Goal: Information Seeking & Learning: Learn about a topic

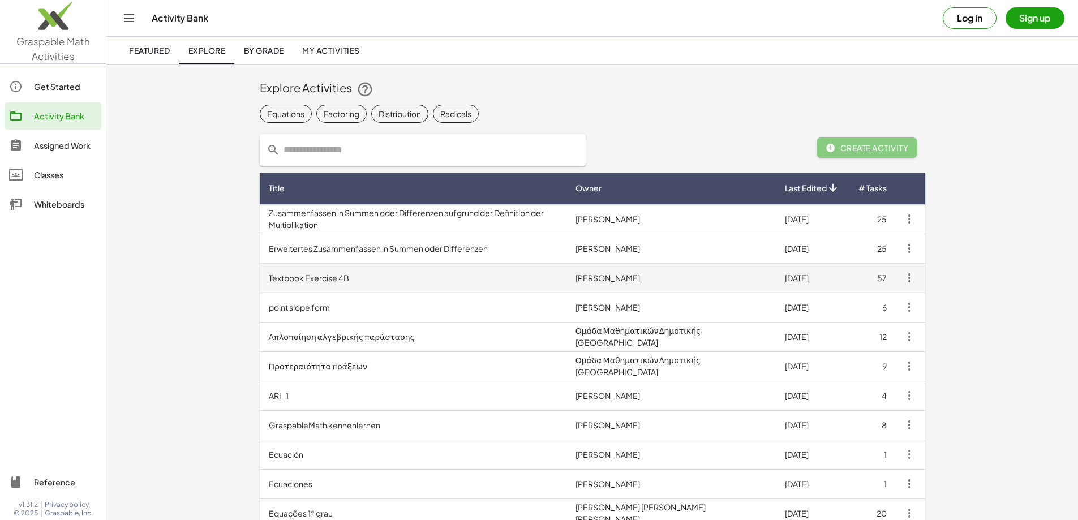
click at [260, 274] on td "Textbook Exercise 4B" at bounding box center [413, 277] width 307 height 29
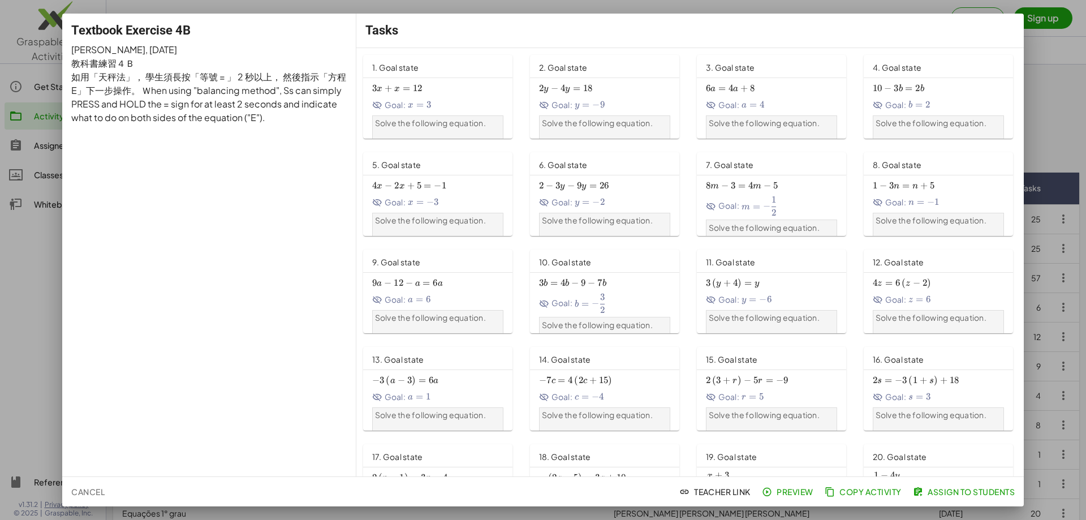
click at [442, 83] on span "3 x + x = 12 3x+x=12 3 x + x = 12" at bounding box center [437, 89] width 131 height 12
click at [623, 97] on div "2 y − 4 y = 18 2y-4y=18 2 y − 4 y = 18 Goal: y = − 9 y=-9 y = − 9" at bounding box center [604, 95] width 131 height 31
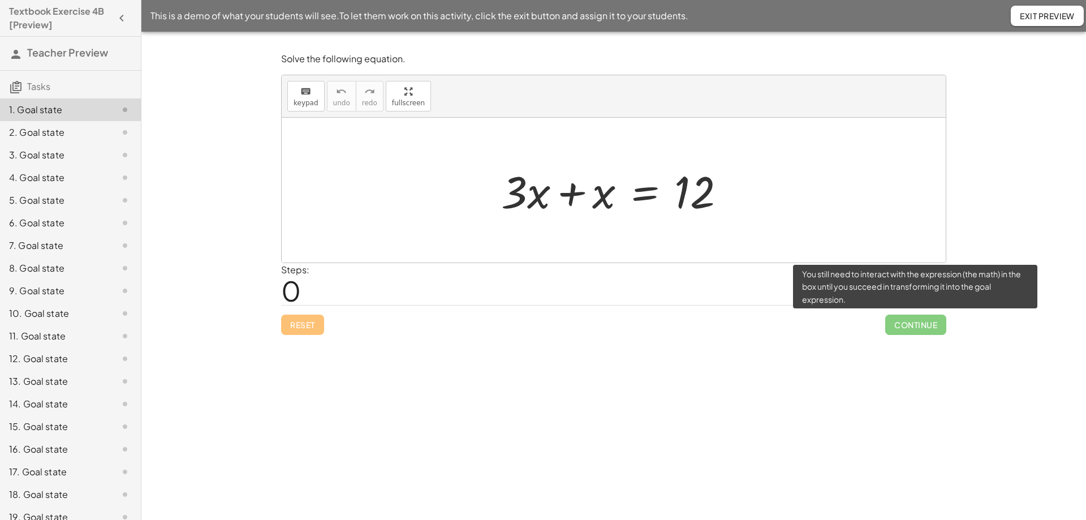
click at [913, 322] on span "Continue" at bounding box center [916, 325] width 61 height 20
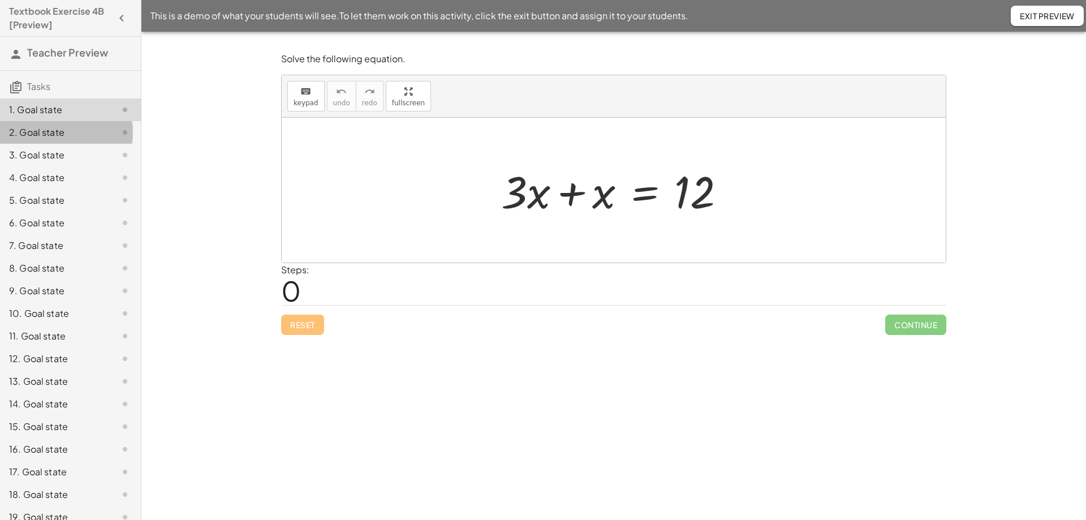
click at [51, 131] on div "2. Goal state" at bounding box center [54, 133] width 91 height 14
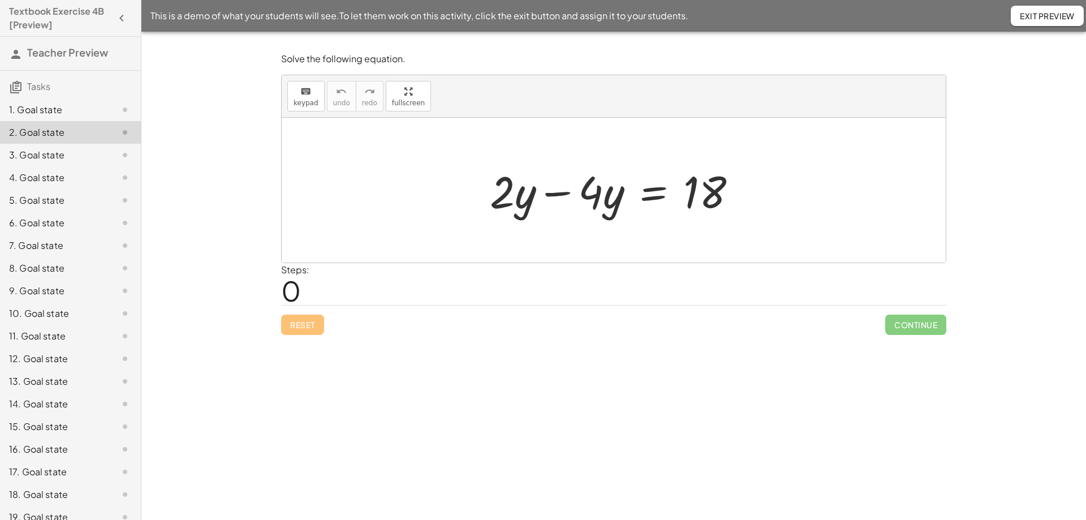
click at [48, 149] on div "3. Goal state" at bounding box center [54, 155] width 91 height 14
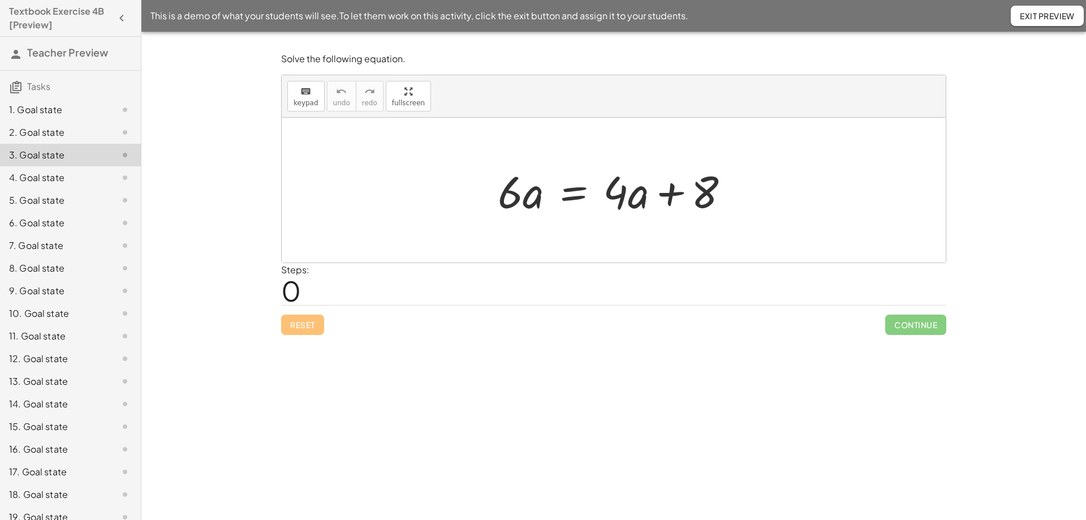
click at [642, 216] on div at bounding box center [618, 190] width 252 height 58
click at [619, 181] on div at bounding box center [618, 190] width 252 height 58
click at [437, 298] on div "Steps: 0" at bounding box center [613, 284] width 665 height 42
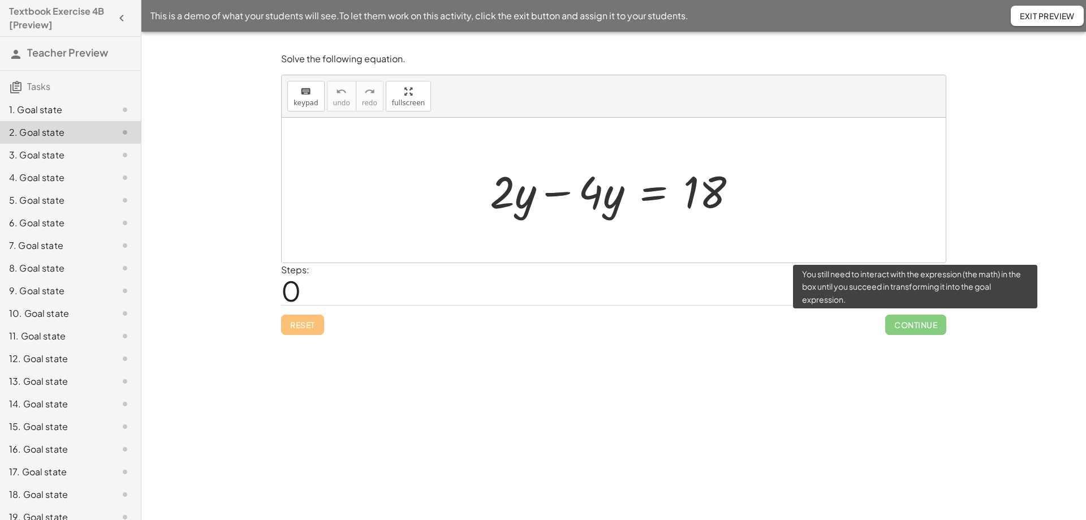
click at [917, 324] on span "Continue" at bounding box center [916, 325] width 61 height 20
click at [910, 327] on span "Continue" at bounding box center [916, 325] width 61 height 20
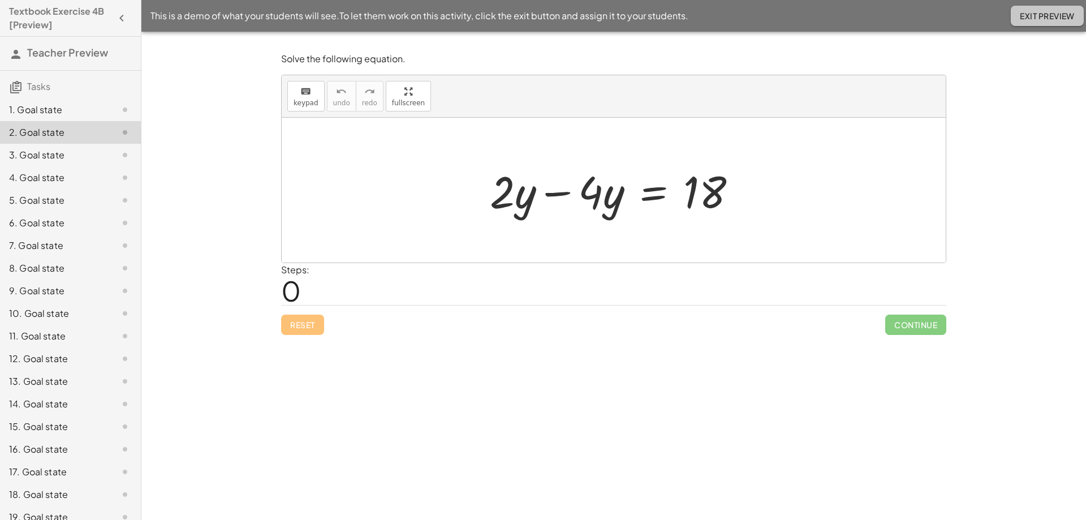
click at [1020, 15] on span "Exit Preview" at bounding box center [1047, 16] width 55 height 10
